Goal: Information Seeking & Learning: Learn about a topic

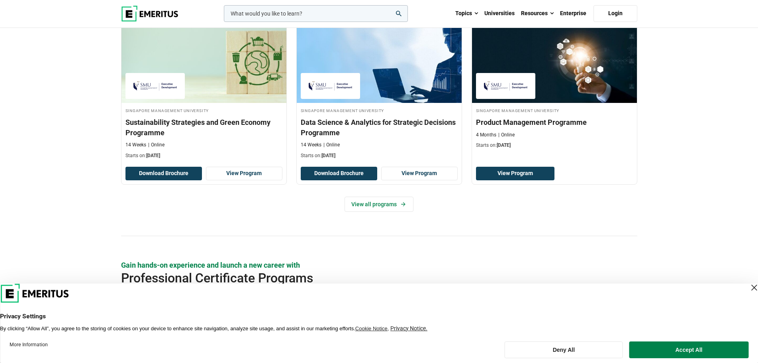
scroll to position [558, 0]
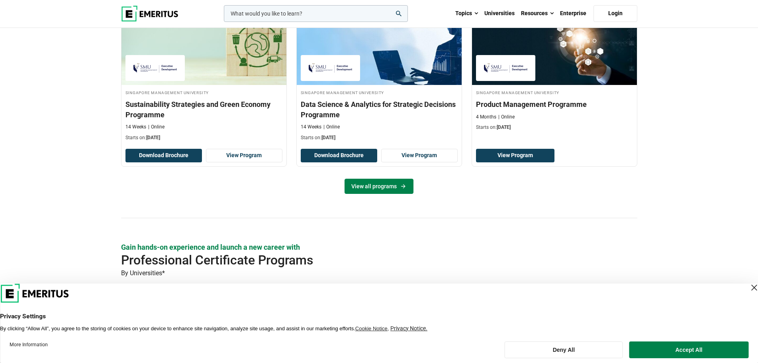
click at [365, 186] on link "View all programs" at bounding box center [379, 186] width 69 height 15
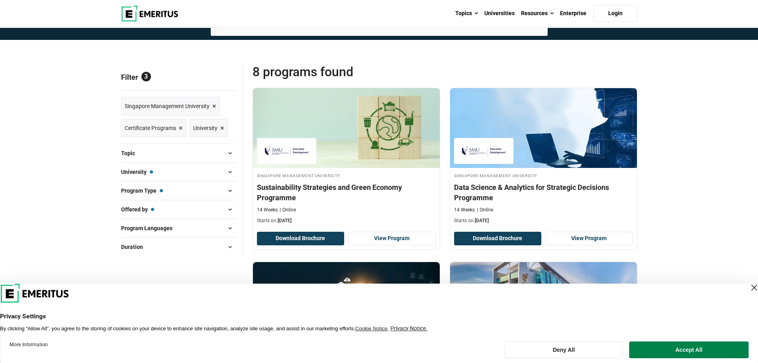
scroll to position [40, 0]
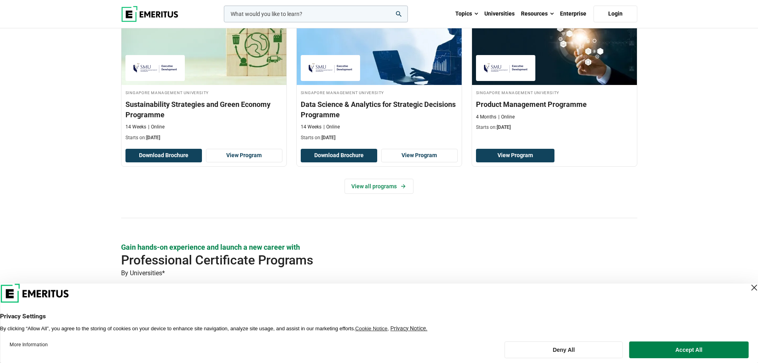
click at [749, 287] on div "Close Layer" at bounding box center [754, 287] width 11 height 11
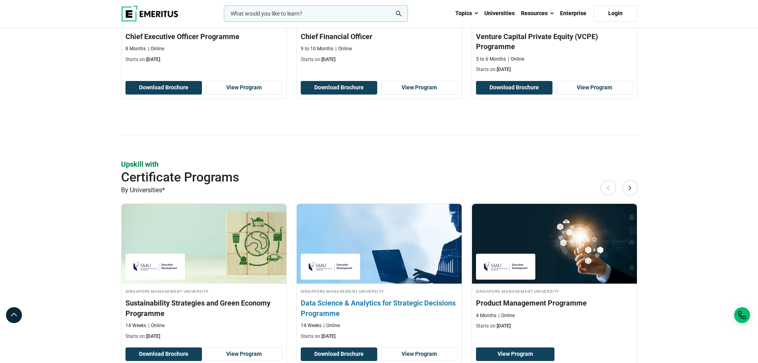
scroll to position [359, 0]
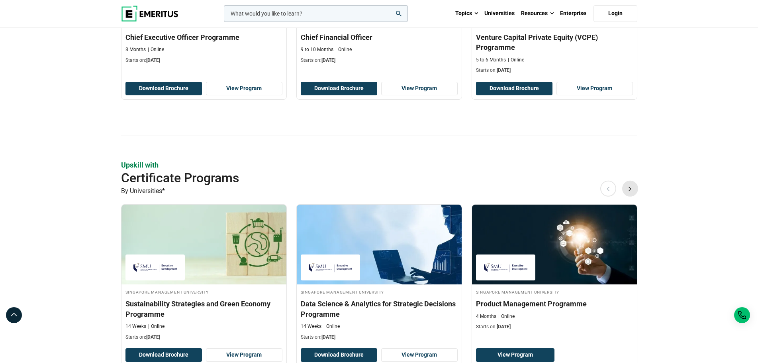
click at [632, 189] on button "Next" at bounding box center [630, 188] width 16 height 16
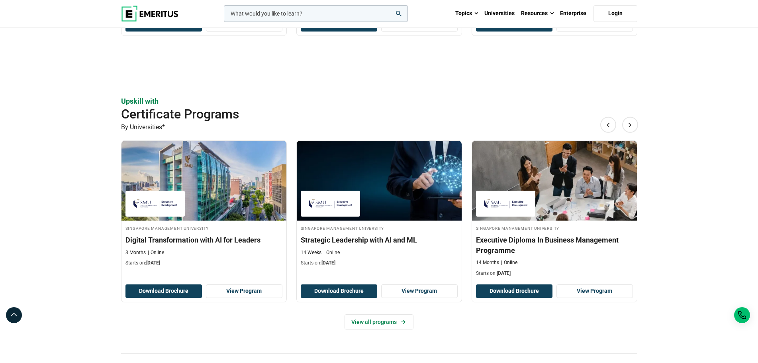
scroll to position [438, 0]
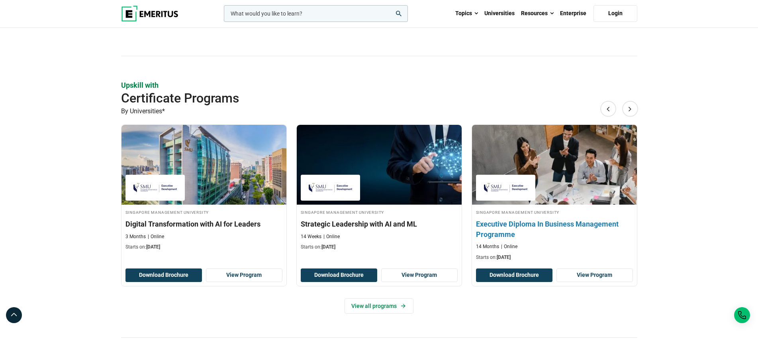
click at [561, 219] on h3 "Executive Diploma In Business Management Programme" at bounding box center [554, 229] width 157 height 20
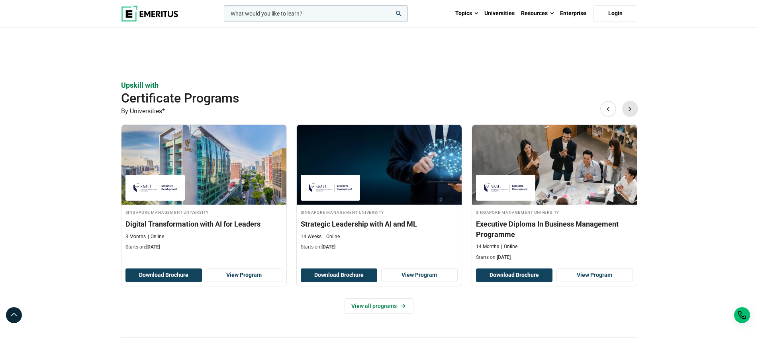
click at [629, 109] on button "Next" at bounding box center [630, 108] width 16 height 16
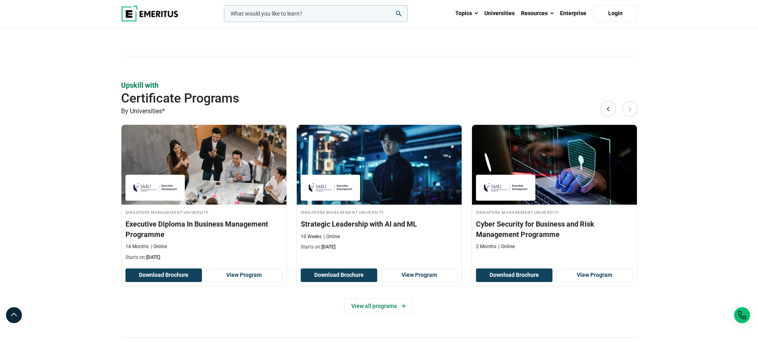
click at [629, 109] on button "Next" at bounding box center [630, 108] width 16 height 16
click at [608, 106] on button "Previous" at bounding box center [608, 108] width 16 height 16
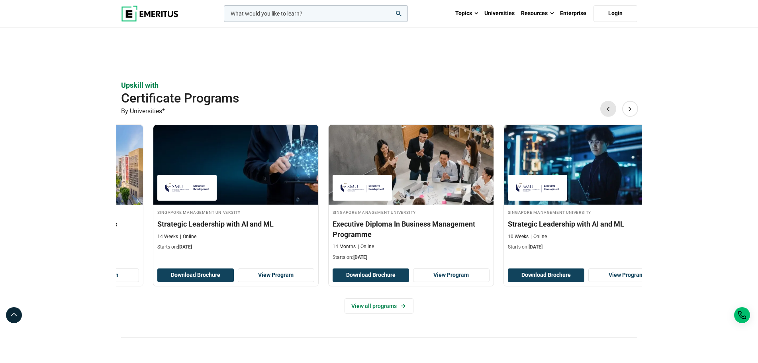
click at [608, 106] on button "Previous" at bounding box center [608, 108] width 16 height 16
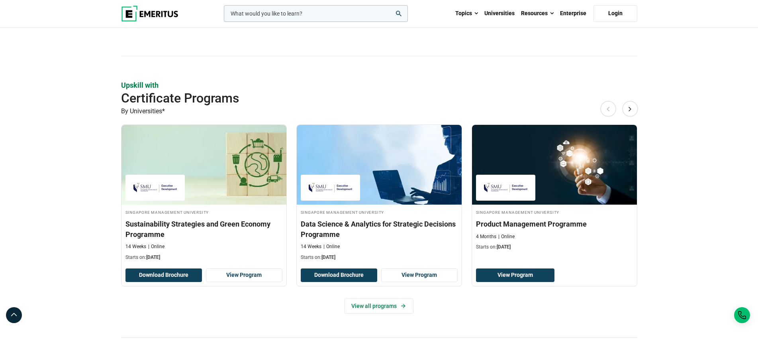
click at [608, 106] on button "Previous" at bounding box center [608, 108] width 16 height 16
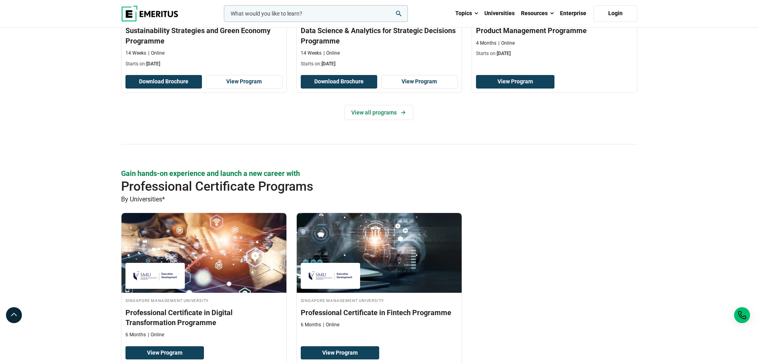
scroll to position [638, 0]
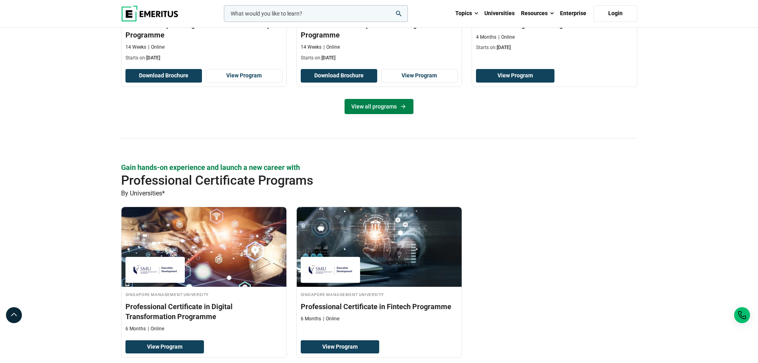
click at [372, 108] on link "View all programs" at bounding box center [379, 106] width 69 height 15
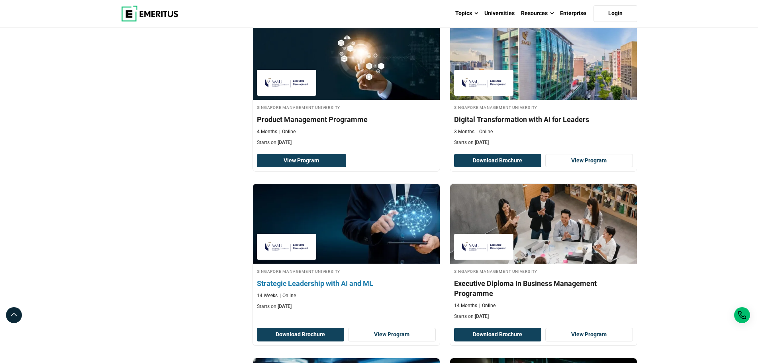
scroll to position [319, 0]
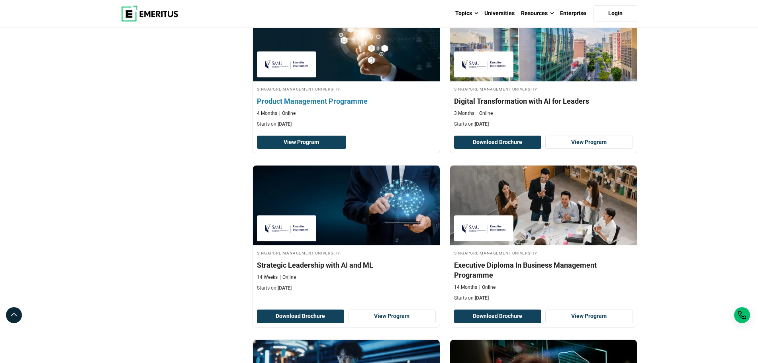
click at [359, 109] on div "Singapore Management University Product Management Programme 4 Months Online St…" at bounding box center [346, 106] width 187 height 42
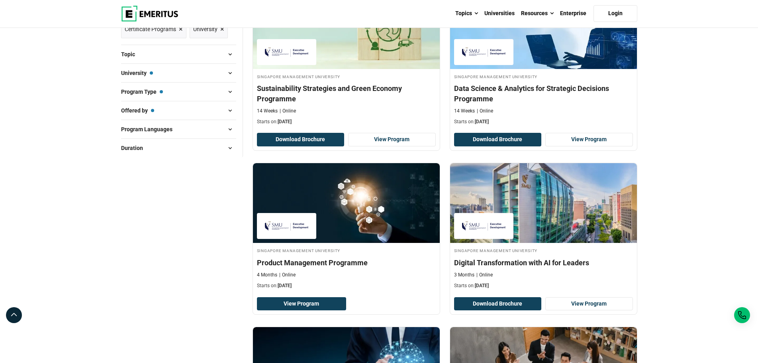
scroll to position [40, 0]
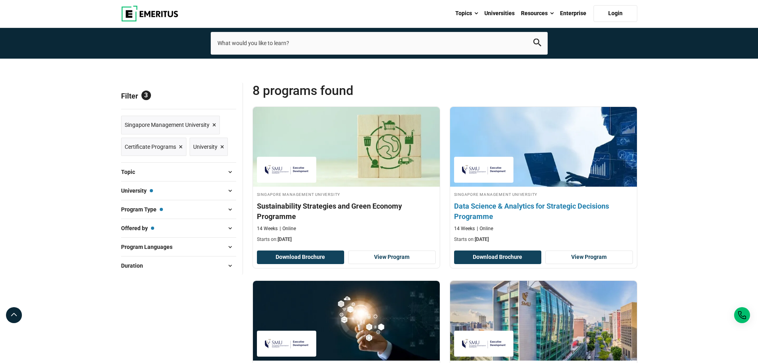
click at [520, 204] on h4 "Data Science & Analytics for Strategic Decisions Programme" at bounding box center [543, 211] width 179 height 20
